Goal: Navigation & Orientation: Find specific page/section

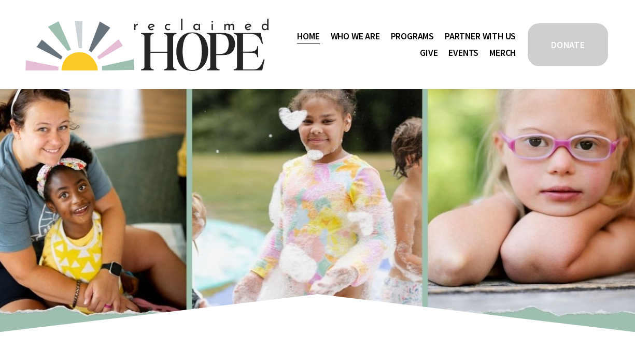
click at [0, 0] on span "Staff & Board" at bounding box center [0, 0] width 0 height 0
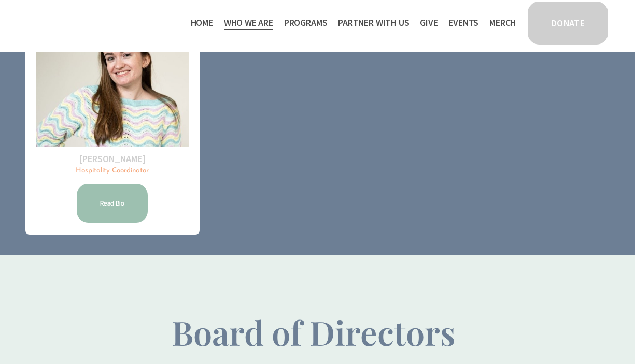
scroll to position [343, 0]
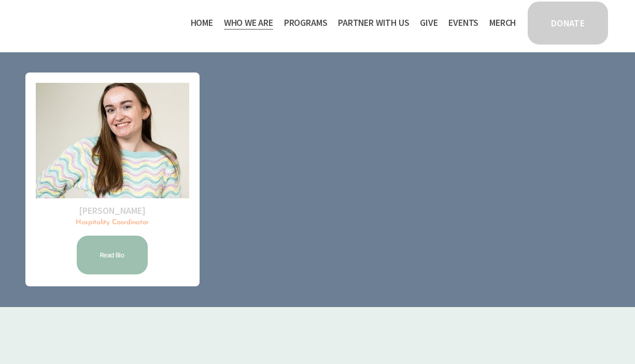
click at [194, 24] on link "Home" at bounding box center [202, 23] width 22 height 17
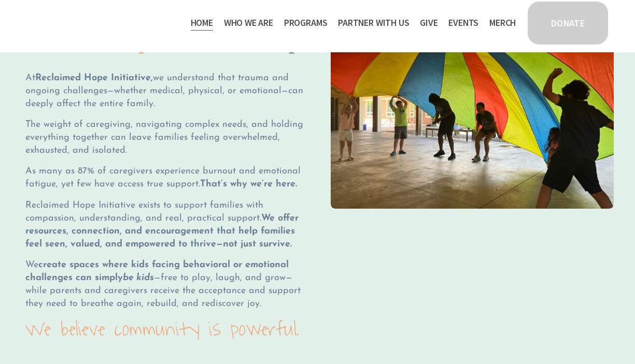
scroll to position [704, 0]
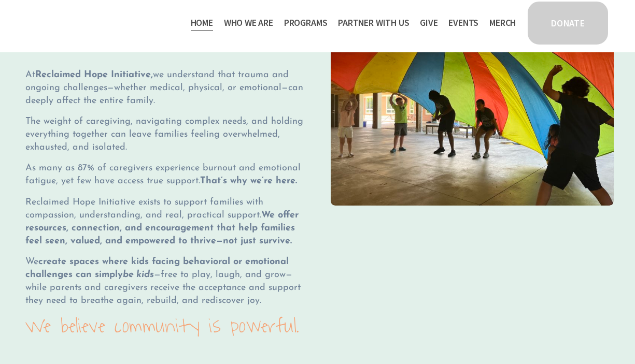
click at [0, 0] on span "Staff & Board" at bounding box center [0, 0] width 0 height 0
